Goal: Check status

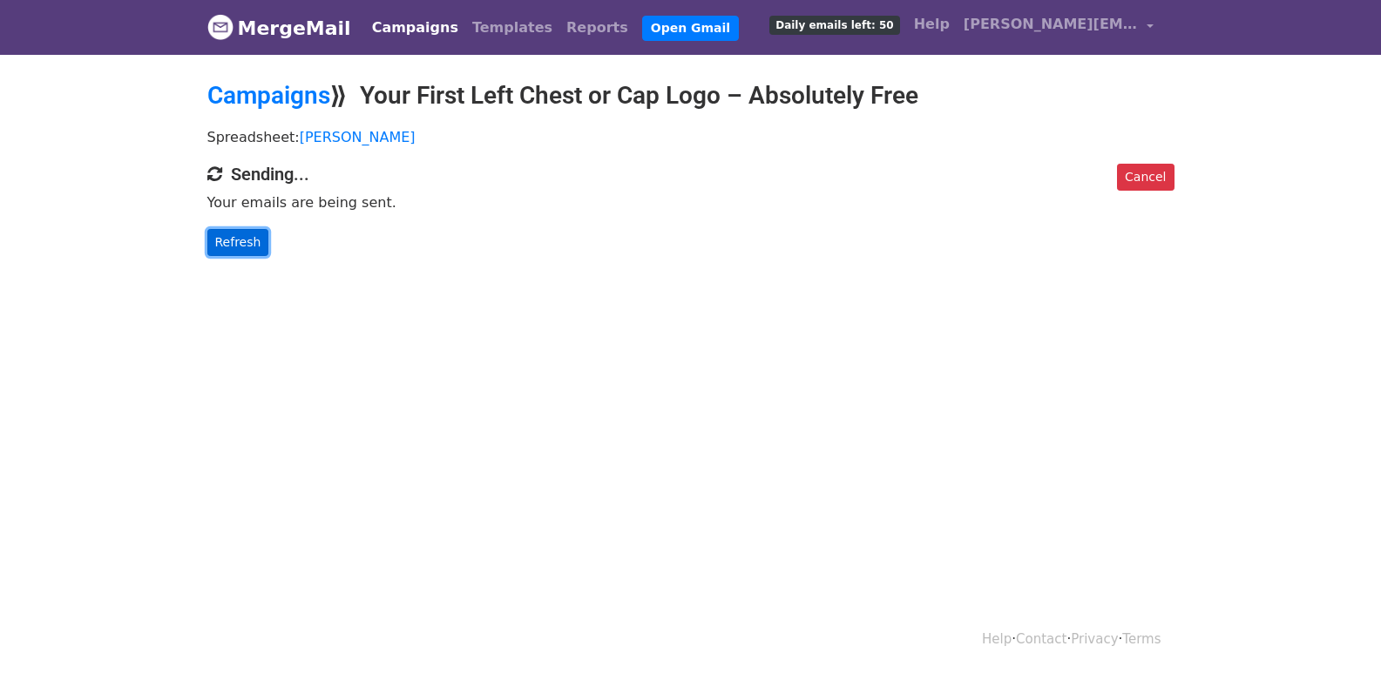
click at [247, 238] on link "Refresh" at bounding box center [238, 242] width 62 height 27
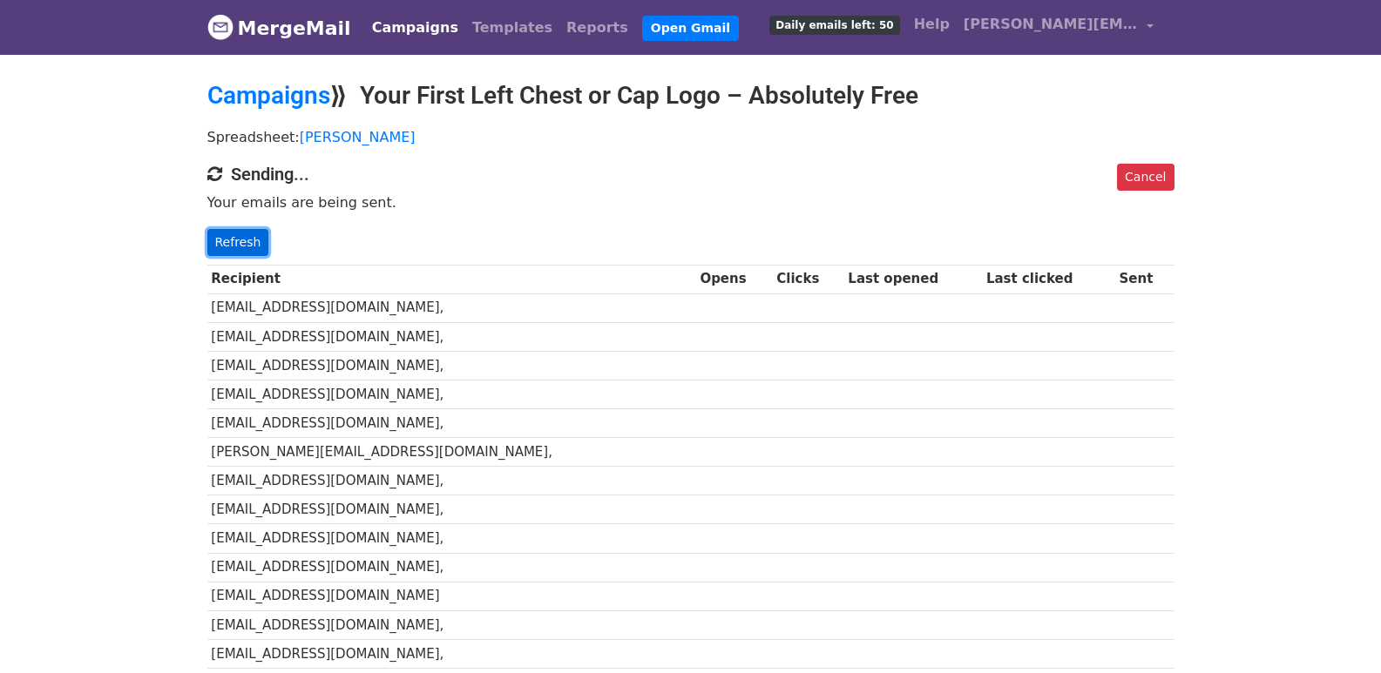
click at [256, 239] on link "Refresh" at bounding box center [238, 242] width 62 height 27
drag, startPoint x: 255, startPoint y: 239, endPoint x: 255, endPoint y: 251, distance: 12.2
click at [254, 240] on link "Refresh" at bounding box center [238, 242] width 62 height 27
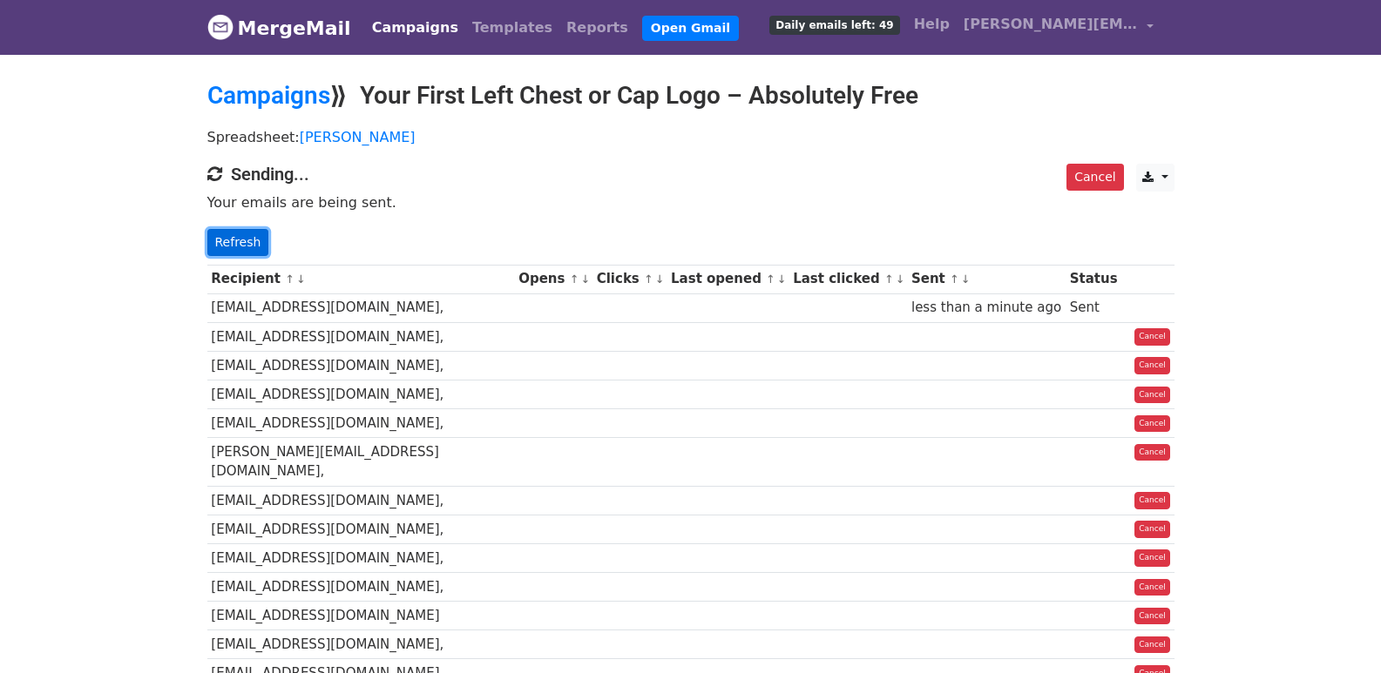
click at [242, 240] on link "Refresh" at bounding box center [238, 242] width 62 height 27
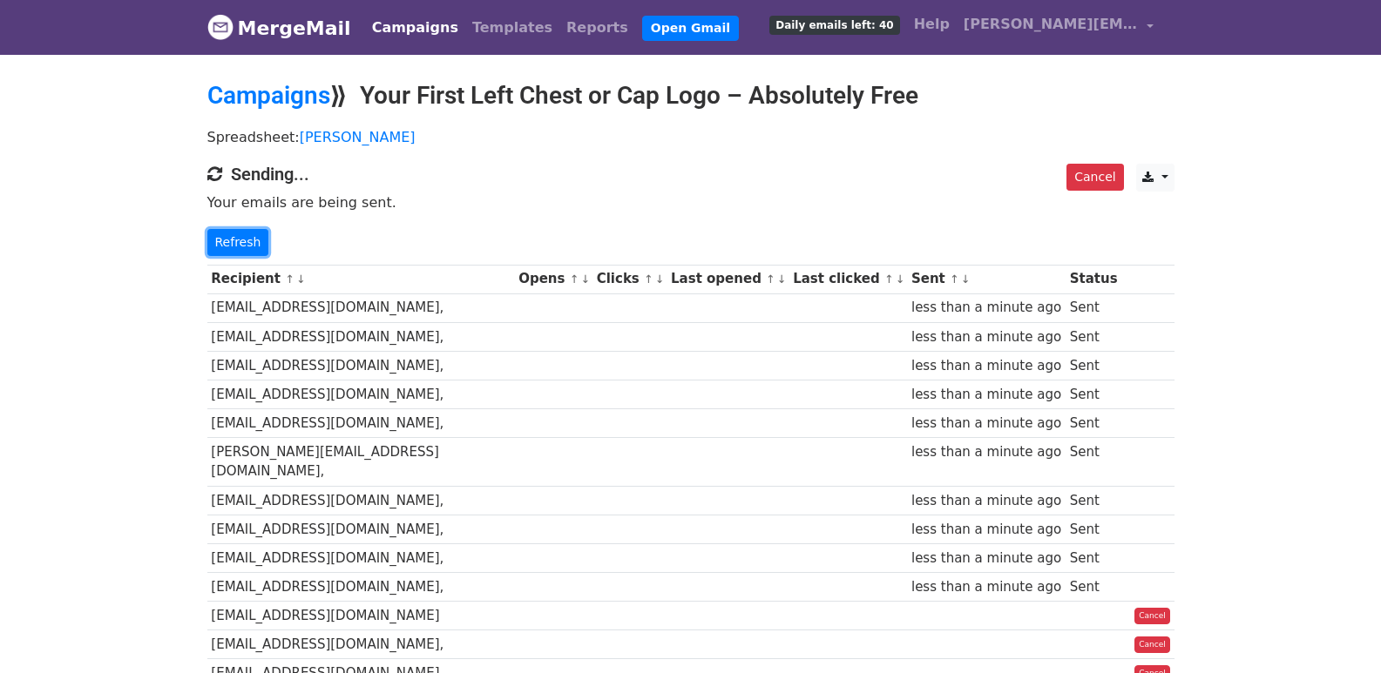
click at [242, 240] on link "Refresh" at bounding box center [238, 242] width 62 height 27
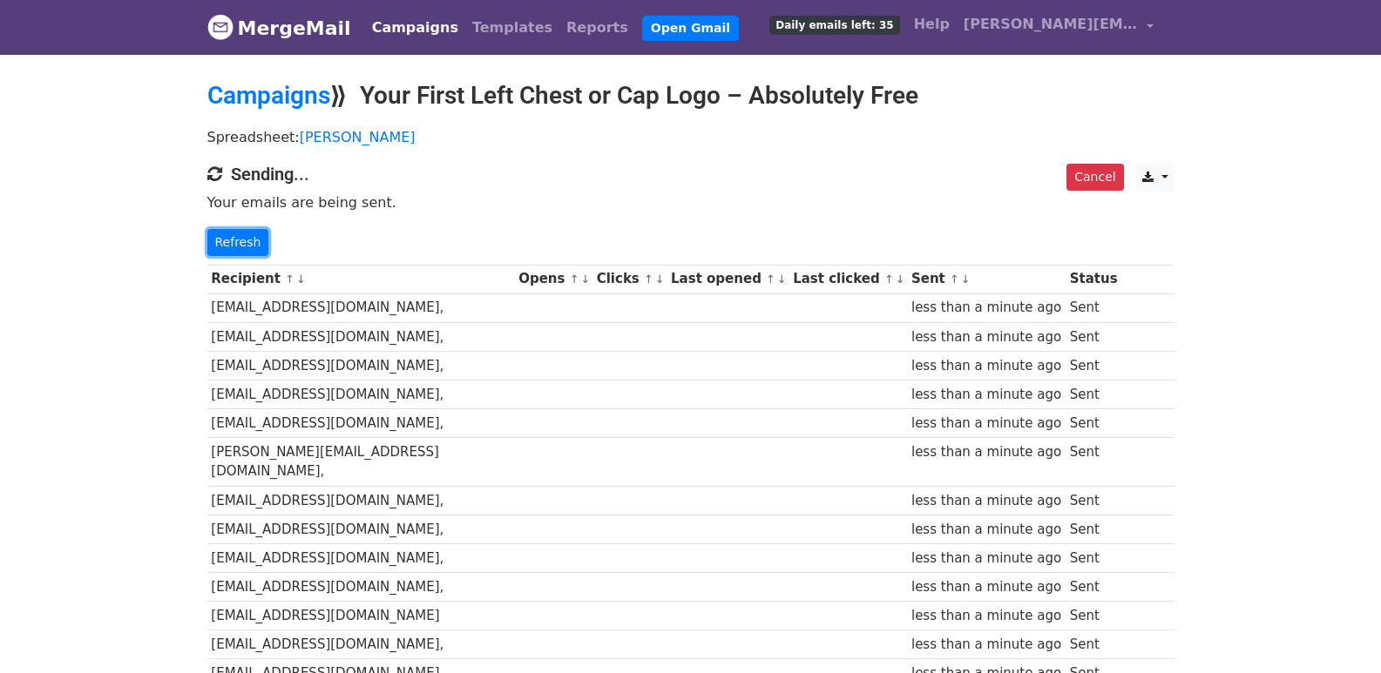
click at [242, 240] on link "Refresh" at bounding box center [238, 242] width 62 height 27
click at [232, 244] on link "Refresh" at bounding box center [238, 242] width 62 height 27
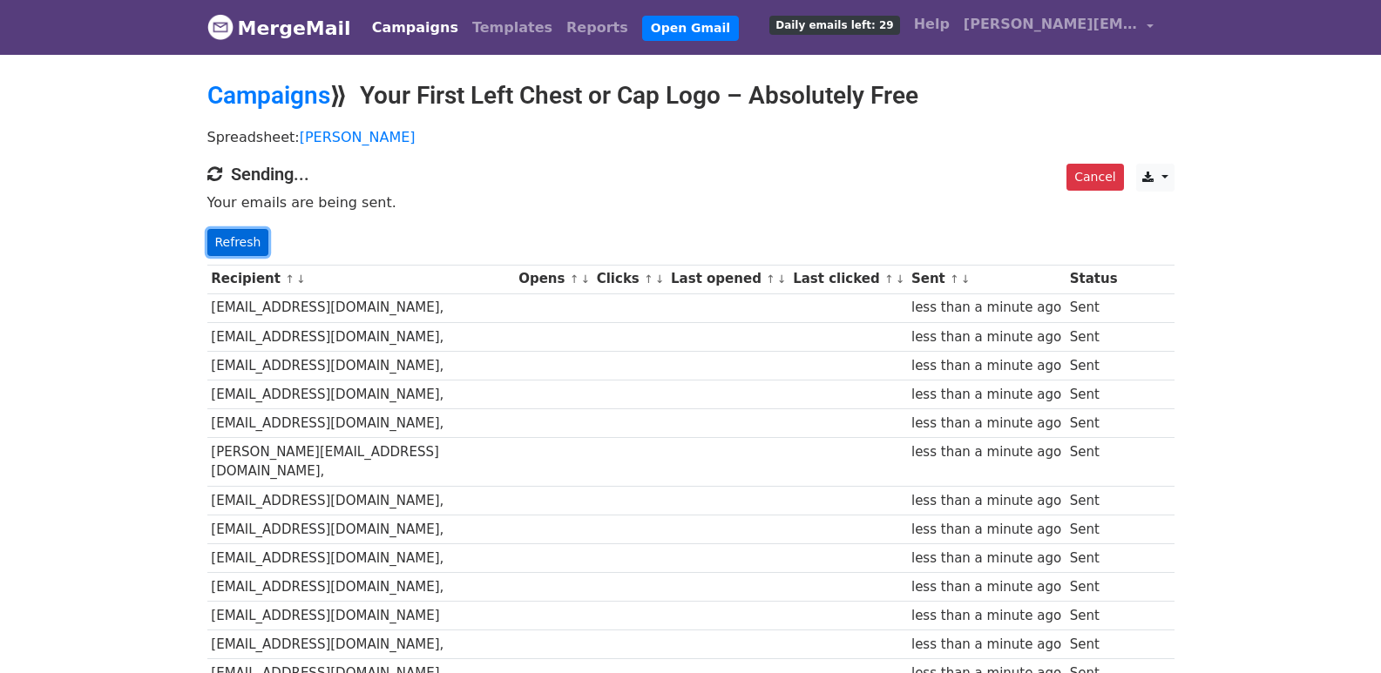
click at [232, 244] on link "Refresh" at bounding box center [238, 242] width 62 height 27
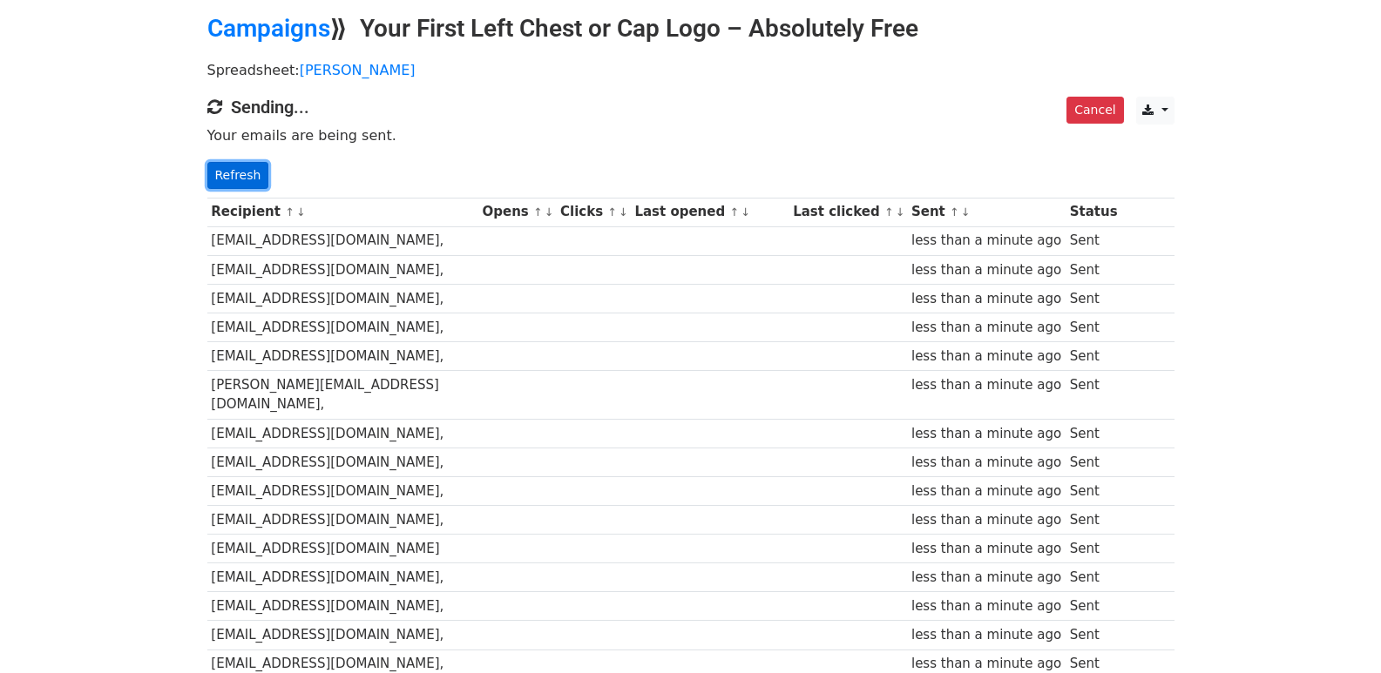
click at [227, 166] on link "Refresh" at bounding box center [238, 175] width 62 height 27
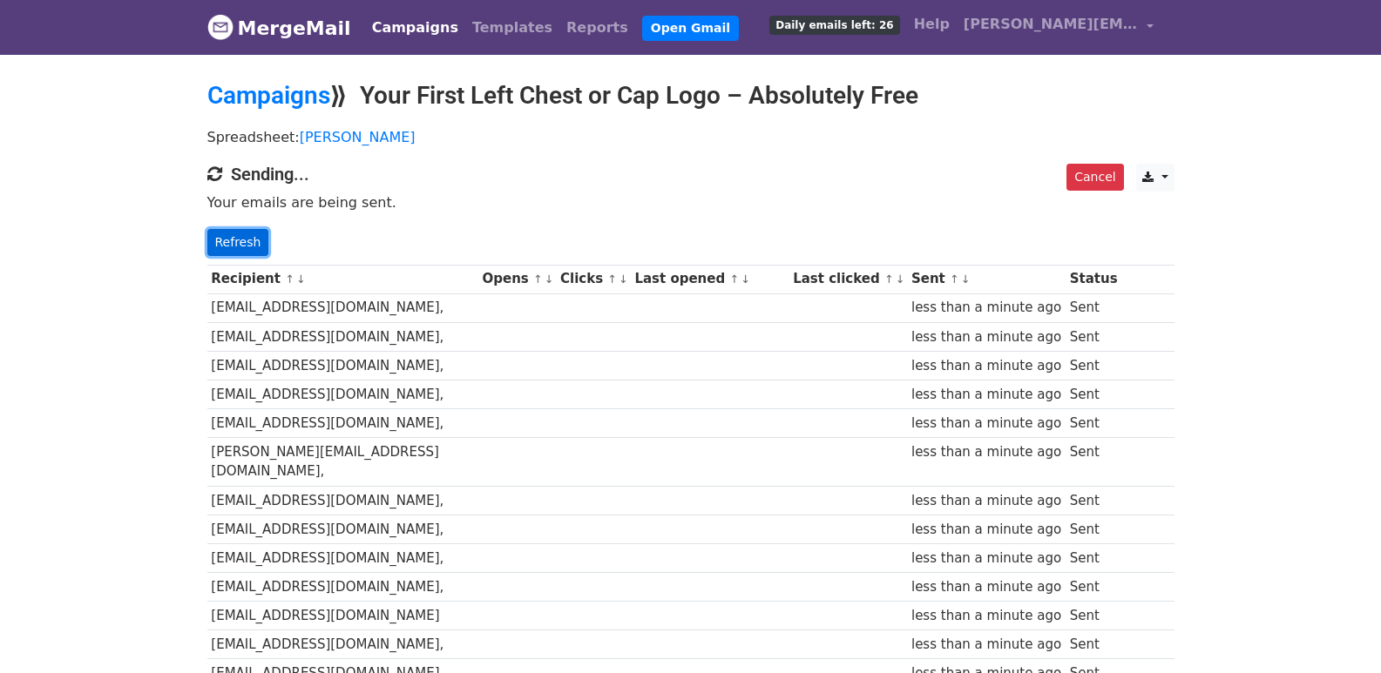
click at [249, 241] on link "Refresh" at bounding box center [238, 242] width 62 height 27
click at [230, 247] on link "Refresh" at bounding box center [238, 242] width 62 height 27
click at [236, 244] on link "Refresh" at bounding box center [238, 242] width 62 height 27
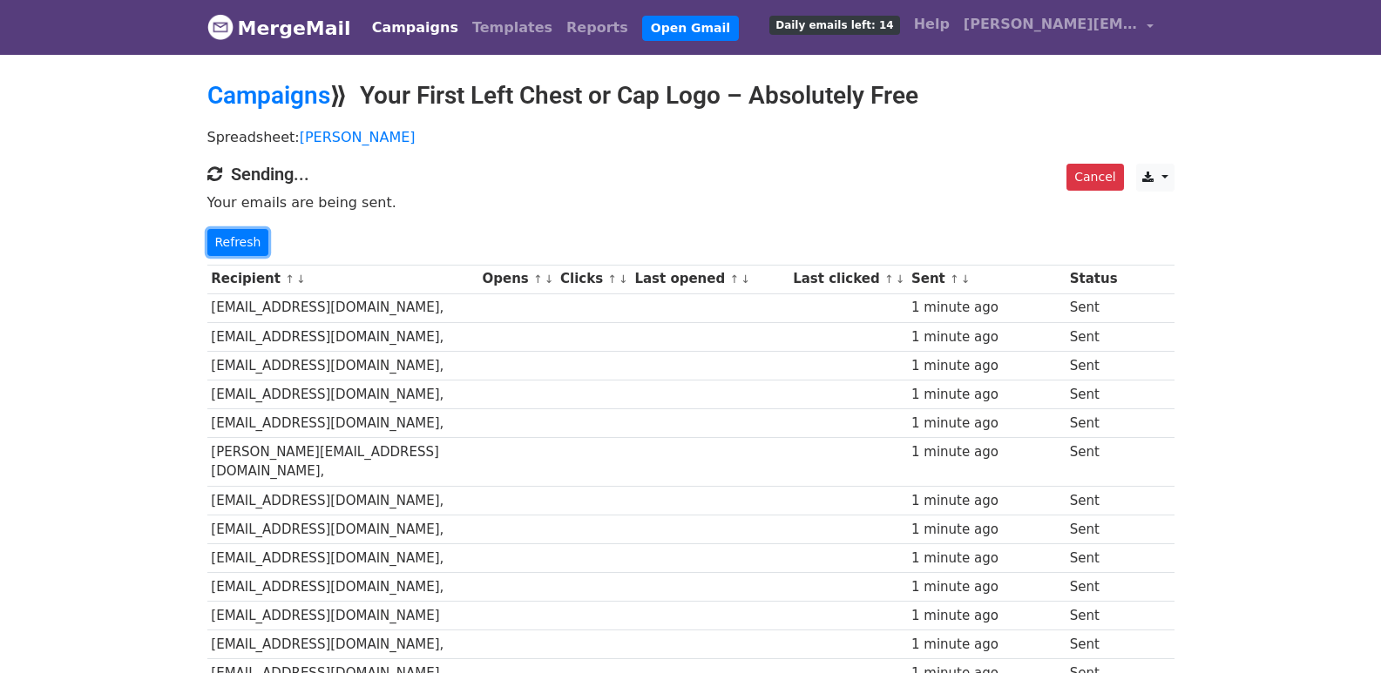
click at [236, 241] on link "Refresh" at bounding box center [238, 242] width 62 height 27
drag, startPoint x: 0, startPoint y: 0, endPoint x: 237, endPoint y: 241, distance: 338.2
click at [237, 241] on link "Refresh" at bounding box center [238, 242] width 62 height 27
